Goal: Task Accomplishment & Management: Use online tool/utility

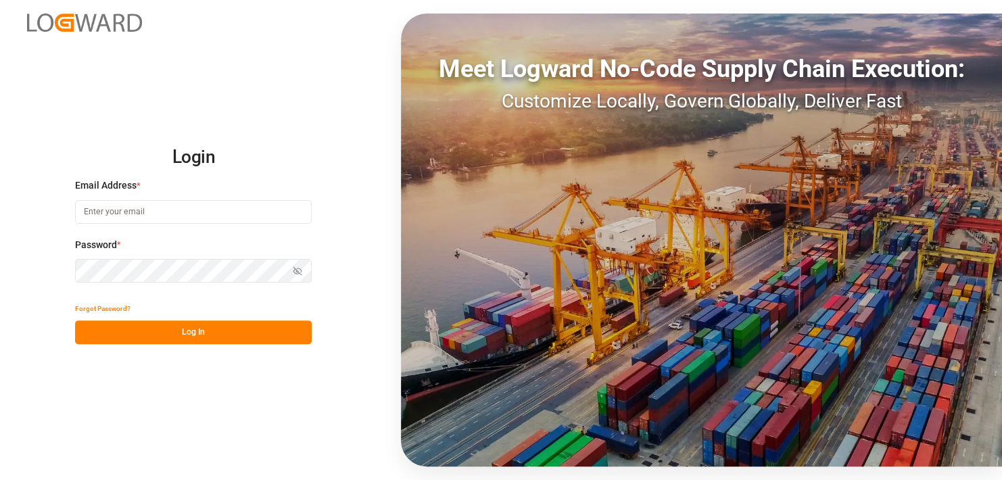
click at [240, 212] on input at bounding box center [193, 212] width 237 height 24
type input "[EMAIL_ADDRESS][PERSON_NAME][DOMAIN_NAME]"
click at [298, 272] on icon "button" at bounding box center [298, 271] width 8 height 8
click at [204, 341] on button "Log In" at bounding box center [193, 333] width 237 height 24
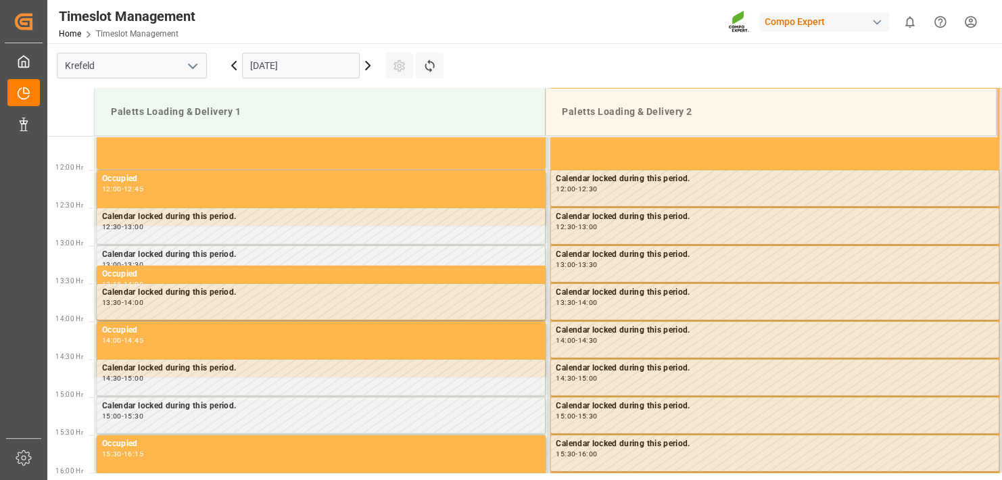
scroll to position [900, 0]
